Goal: Obtain resource: Obtain resource

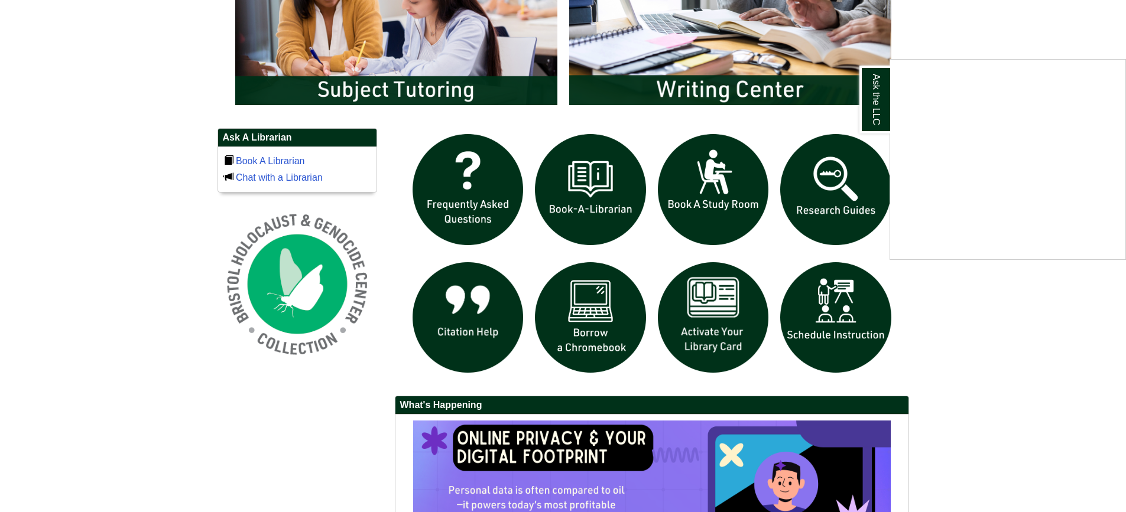
scroll to position [738, 0]
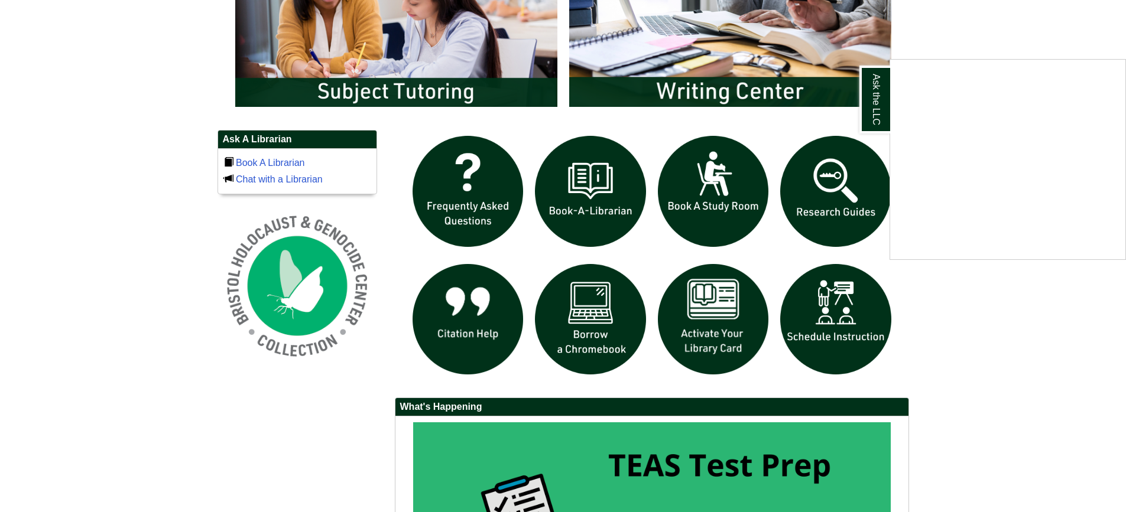
click at [601, 327] on div "Ask the LLC" at bounding box center [563, 256] width 1126 height 512
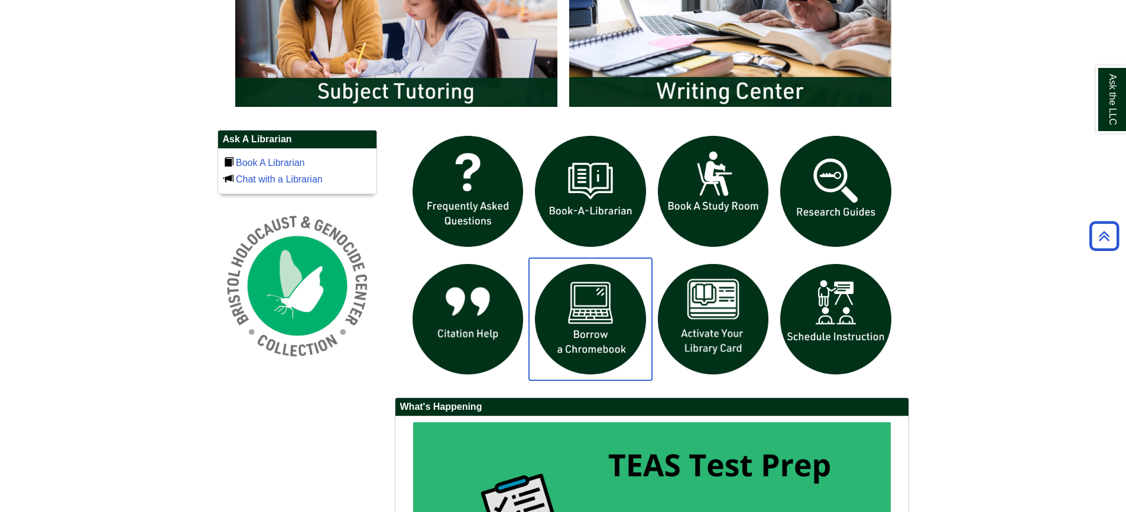
click at [601, 327] on img "slideshow" at bounding box center [590, 319] width 123 height 123
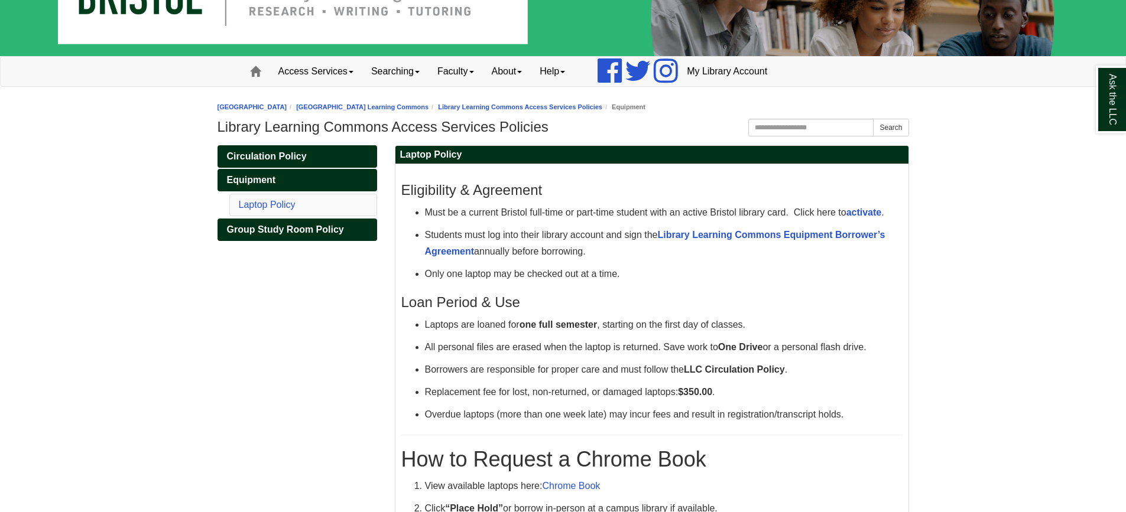
scroll to position [105, 0]
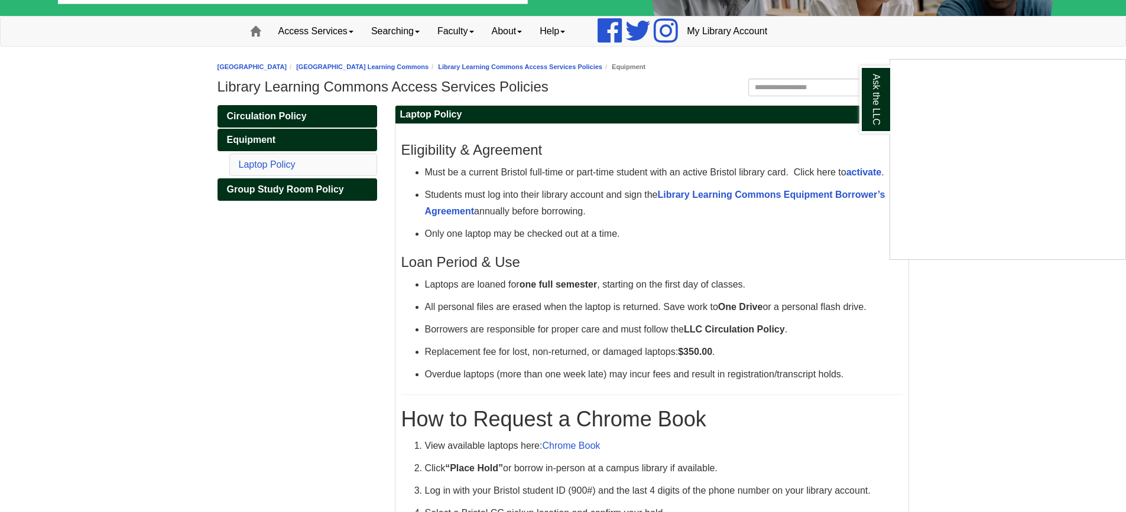
click at [753, 191] on div "Ask the LLC" at bounding box center [563, 256] width 1126 height 512
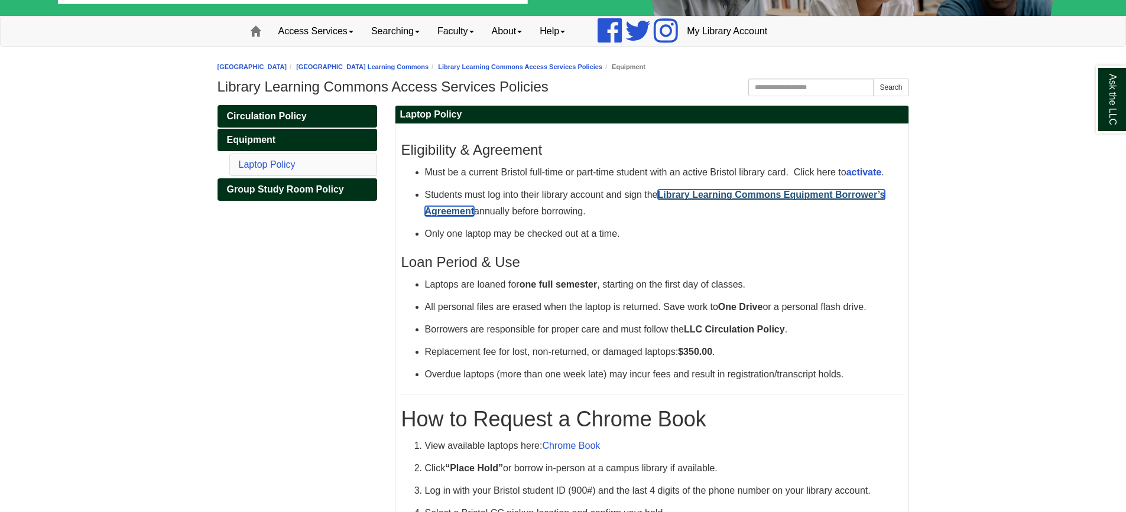
click at [753, 191] on strong "Library Learning Commons Equipment Borrower’s Agreement" at bounding box center [655, 203] width 460 height 27
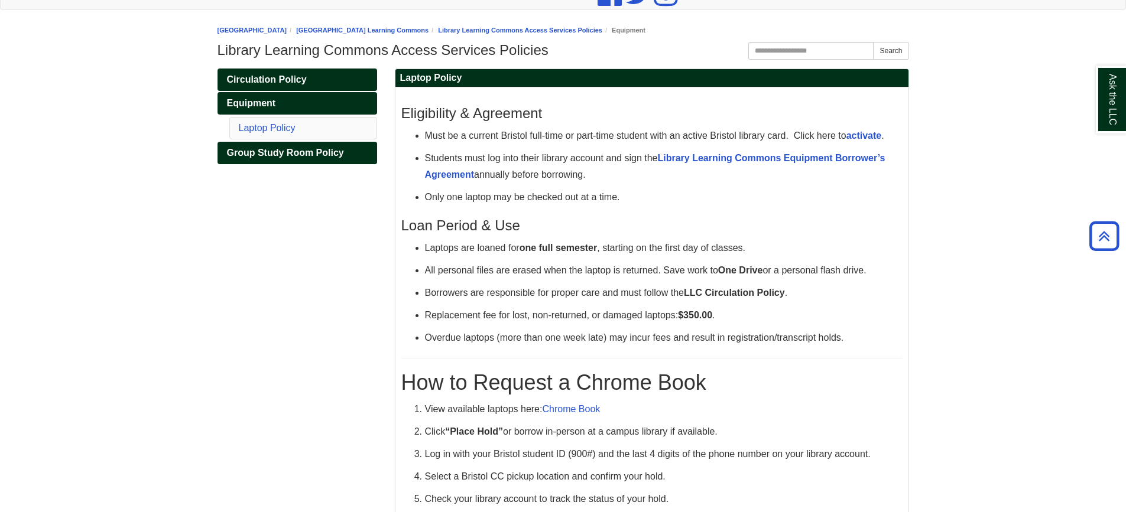
scroll to position [115, 0]
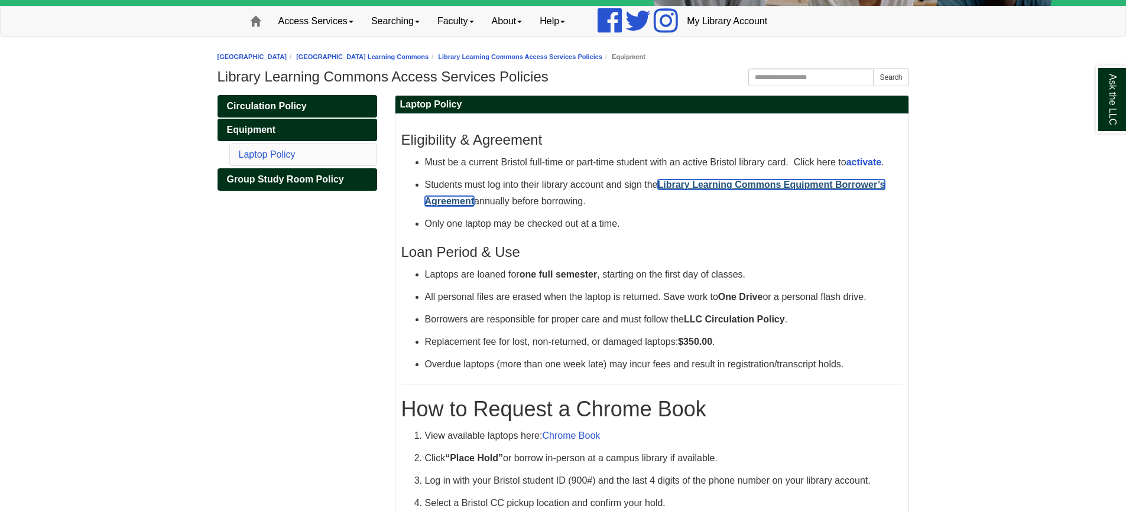
click at [717, 184] on strong "Library Learning Commons Equipment Borrower’s Agreement" at bounding box center [655, 193] width 460 height 27
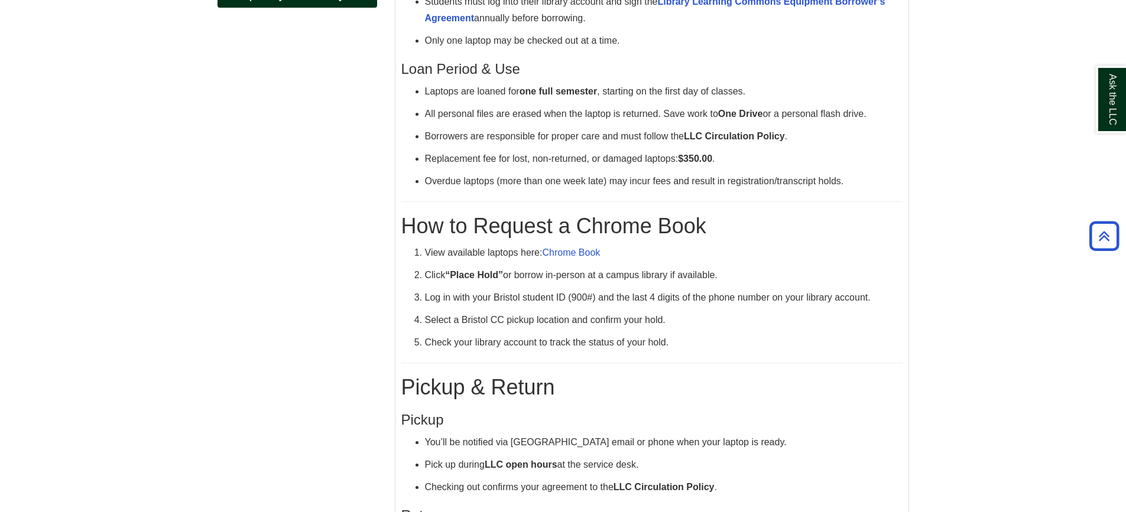
scroll to position [297, 0]
click at [577, 255] on link "Chrome Book" at bounding box center [571, 254] width 58 height 10
